Goal: Find specific page/section: Find specific page/section

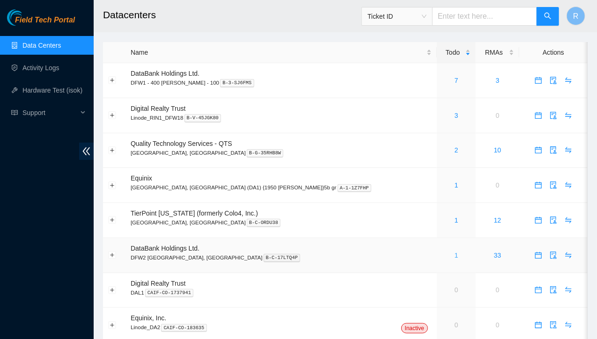
click at [454, 255] on link "1" at bounding box center [456, 255] width 4 height 7
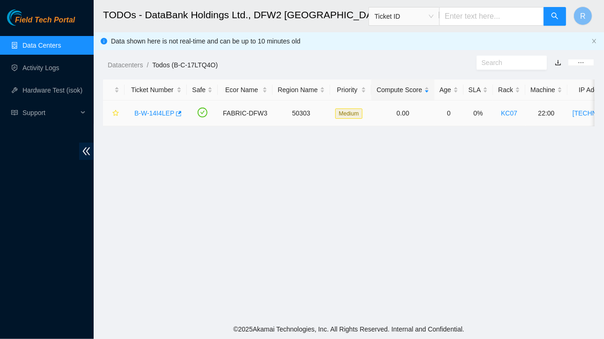
click at [158, 113] on link "B-W-14I4LEP" at bounding box center [154, 113] width 40 height 7
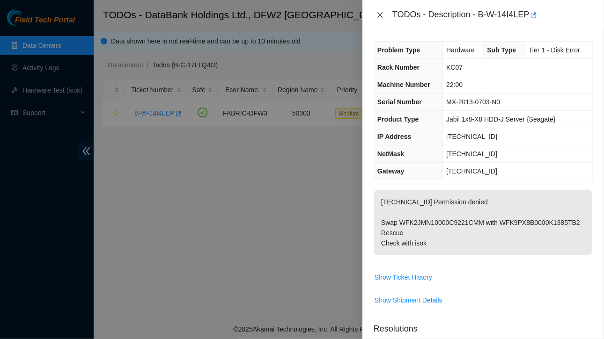
click at [377, 12] on icon "close" at bounding box center [379, 14] width 7 height 7
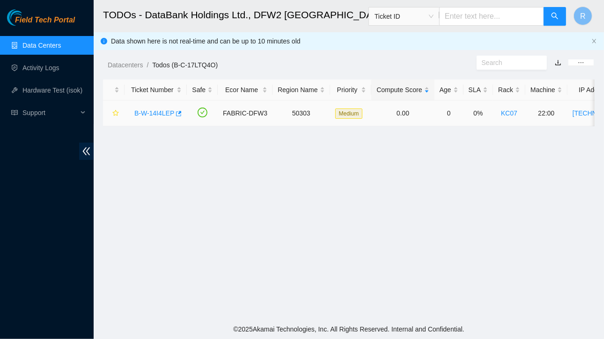
click at [150, 113] on link "B-W-14I4LEP" at bounding box center [154, 113] width 40 height 7
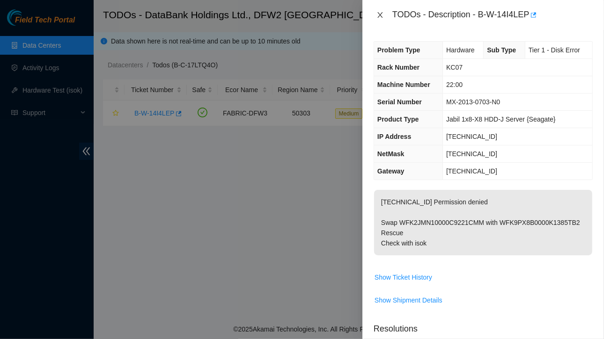
click at [379, 14] on icon "close" at bounding box center [379, 15] width 5 height 6
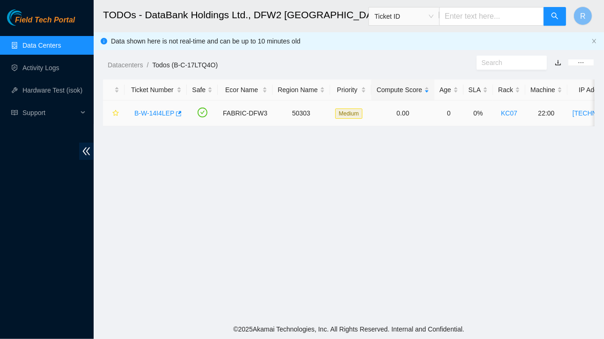
click at [155, 113] on link "B-W-14I4LEP" at bounding box center [154, 113] width 40 height 7
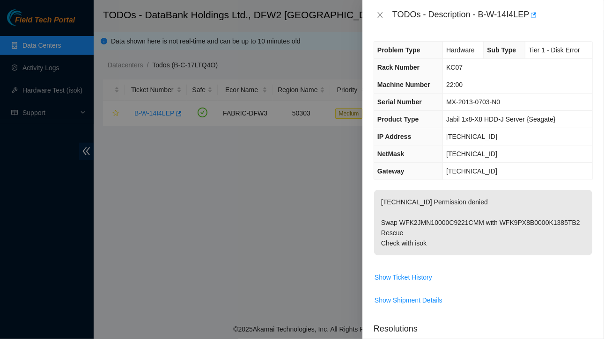
click at [269, 191] on div at bounding box center [302, 169] width 604 height 339
click at [265, 211] on div at bounding box center [302, 169] width 604 height 339
click at [384, 10] on div "TODOs - Description - B-W-14I4LEP" at bounding box center [482, 14] width 219 height 15
click at [378, 19] on button "Close" at bounding box center [379, 15] width 13 height 9
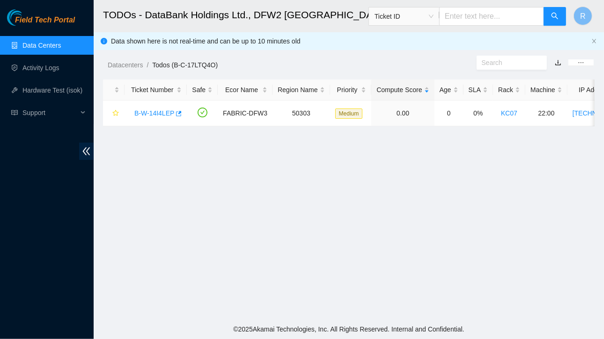
click at [38, 49] on link "Data Centers" at bounding box center [41, 45] width 38 height 7
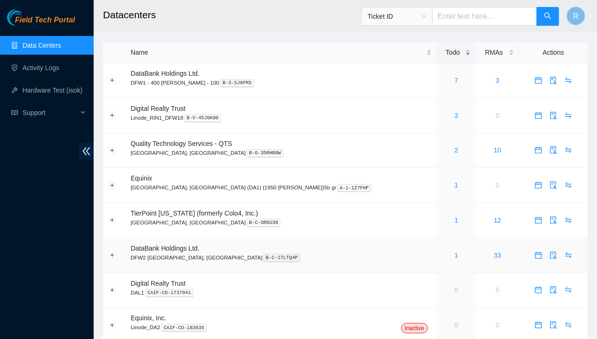
click at [442, 255] on div "1" at bounding box center [456, 255] width 29 height 10
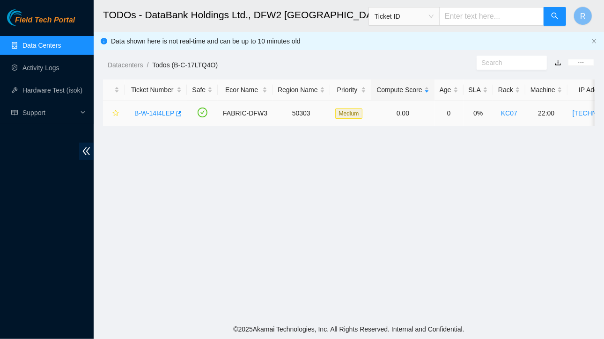
click at [157, 113] on link "B-W-14I4LEP" at bounding box center [154, 113] width 40 height 7
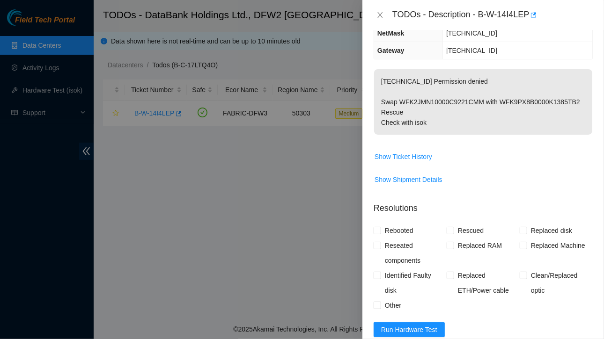
scroll to position [111, 0]
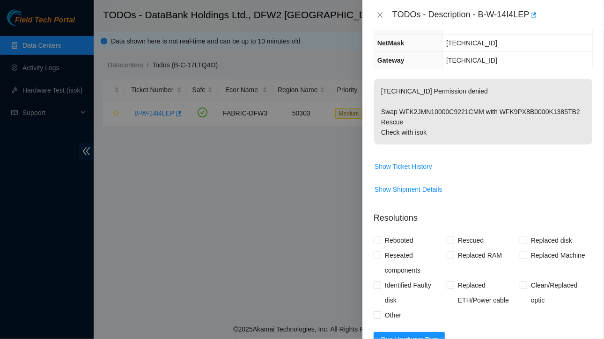
click at [44, 68] on div at bounding box center [302, 169] width 604 height 339
click at [377, 16] on icon "close" at bounding box center [379, 14] width 7 height 7
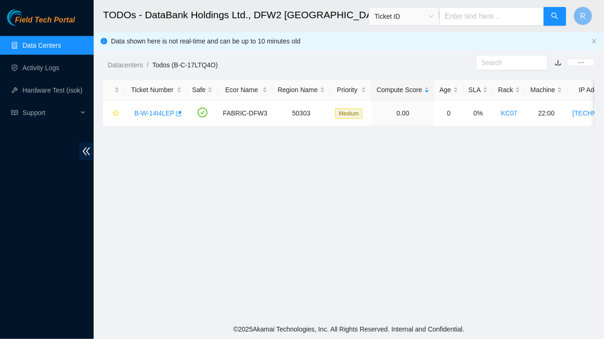
scroll to position [141, 0]
